Goal: Task Accomplishment & Management: Complete application form

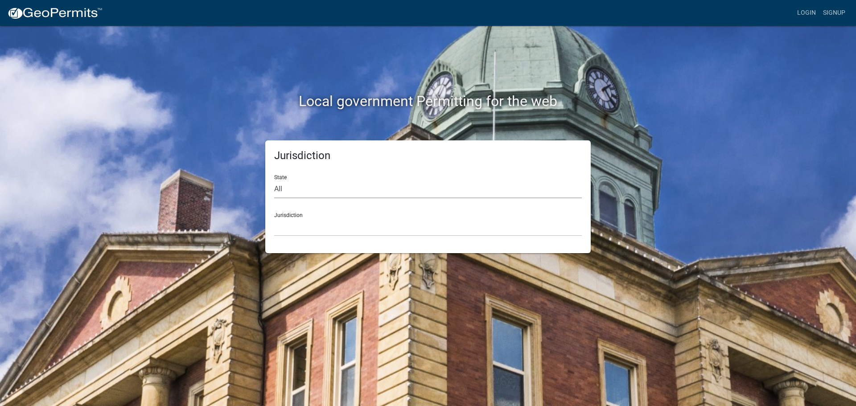
click at [286, 190] on select "All [US_STATE] [US_STATE] [US_STATE] [US_STATE] [US_STATE] [US_STATE] [US_STATE…" at bounding box center [428, 189] width 308 height 18
select select "[US_STATE]"
click at [274, 180] on select "All [US_STATE] [US_STATE] [US_STATE] [US_STATE] [US_STATE] [US_STATE] [US_STATE…" at bounding box center [428, 189] width 308 height 18
click at [301, 226] on select "City of [GEOGRAPHIC_DATA], [US_STATE] City of [GEOGRAPHIC_DATA], [US_STATE] Cit…" at bounding box center [428, 227] width 308 height 18
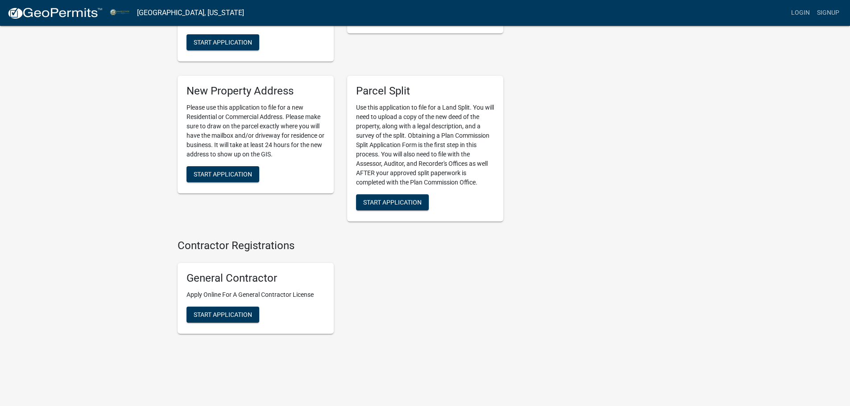
scroll to position [1107, 0]
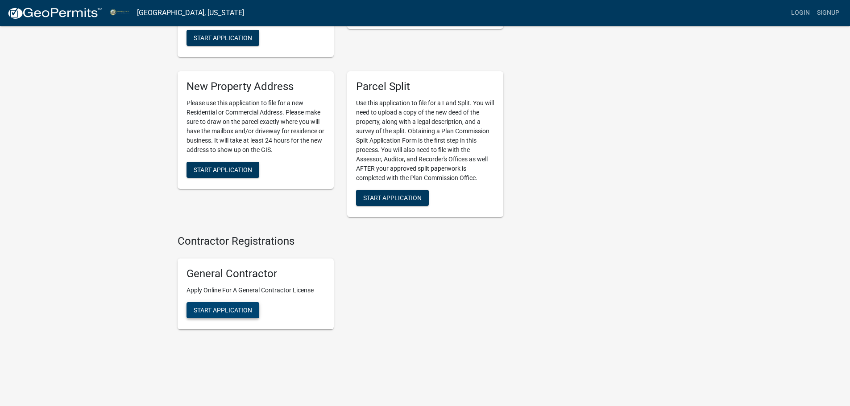
click at [238, 309] on span "Start Application" at bounding box center [223, 309] width 58 height 7
